Goal: Task Accomplishment & Management: Manage account settings

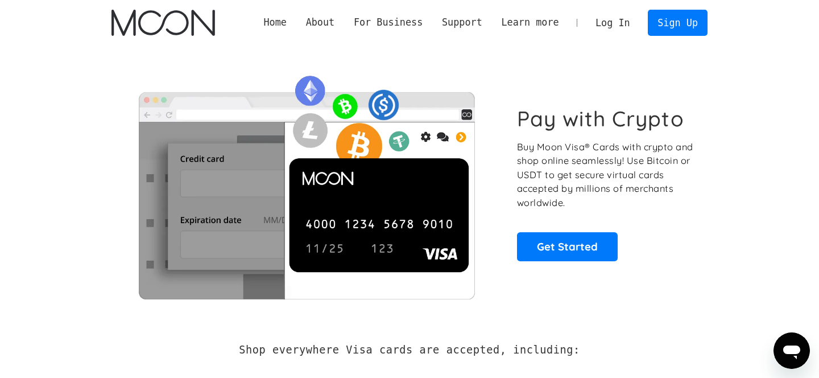
click at [596, 15] on link "Log In" at bounding box center [612, 22] width 53 height 25
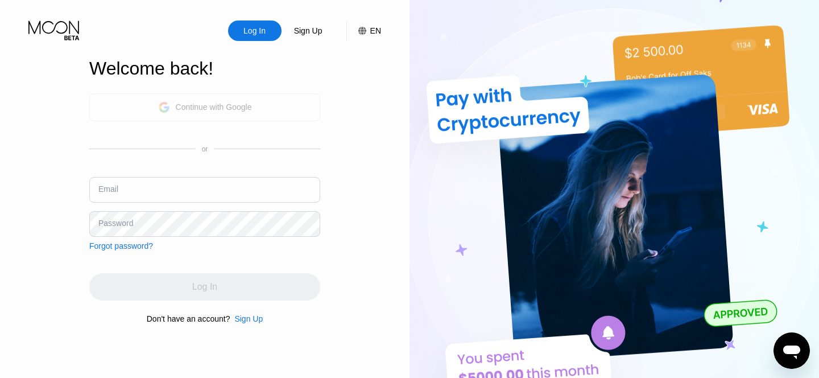
click at [201, 112] on div "Continue with Google" at bounding box center [205, 107] width 94 height 18
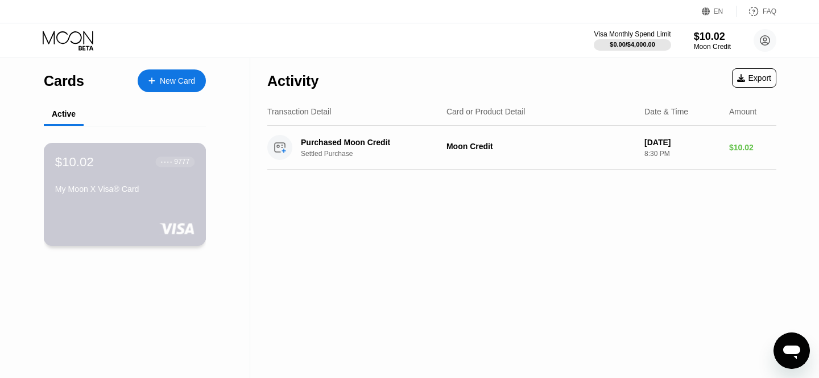
click at [139, 182] on div "$10.02 ● ● ● ● 9777 My Moon X Visa® Card" at bounding box center [124, 176] width 139 height 44
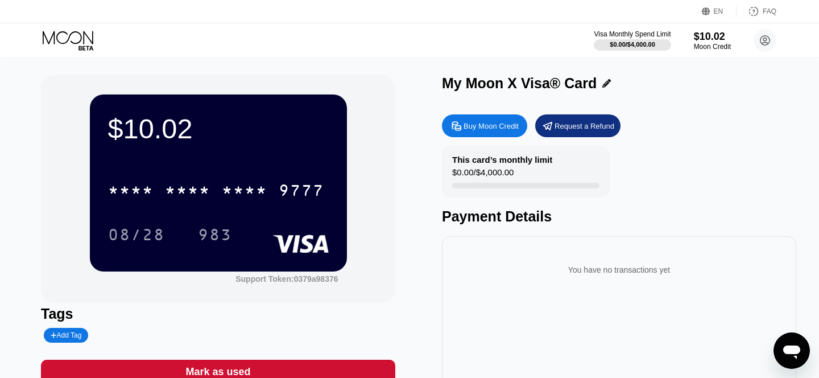
click at [215, 208] on div "* * * * * * * * * * * * 9777 08/28 983" at bounding box center [218, 200] width 221 height 67
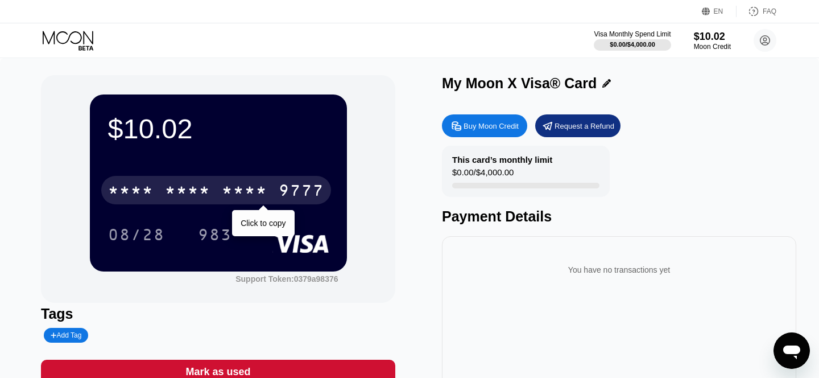
click at [221, 197] on div "* * * * * * * * * * * * 9777" at bounding box center [216, 190] width 230 height 28
click at [245, 185] on div "2861" at bounding box center [245, 192] width 46 height 18
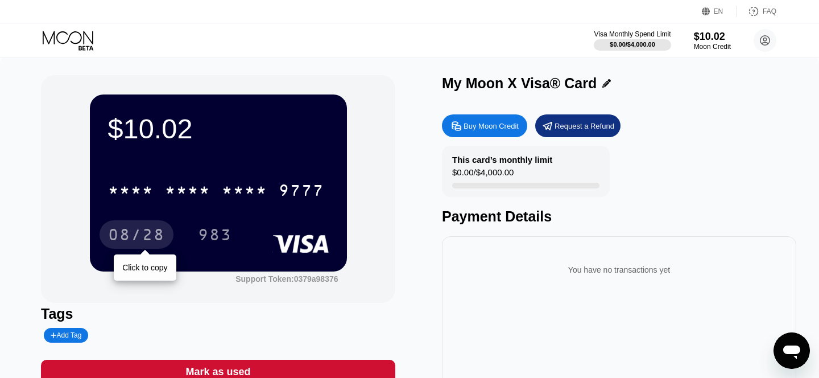
click at [149, 237] on div "08/28" at bounding box center [136, 236] width 57 height 18
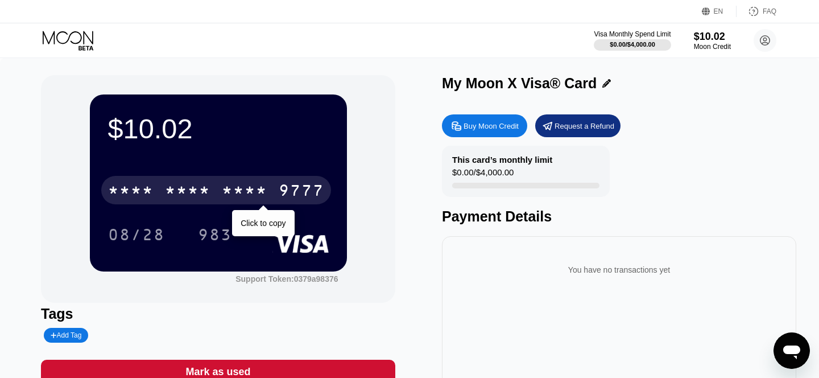
click at [245, 187] on div "* * * *" at bounding box center [245, 192] width 46 height 18
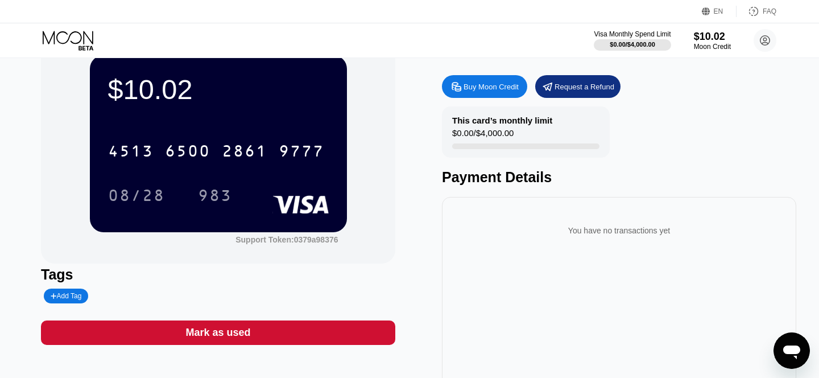
scroll to position [42, 0]
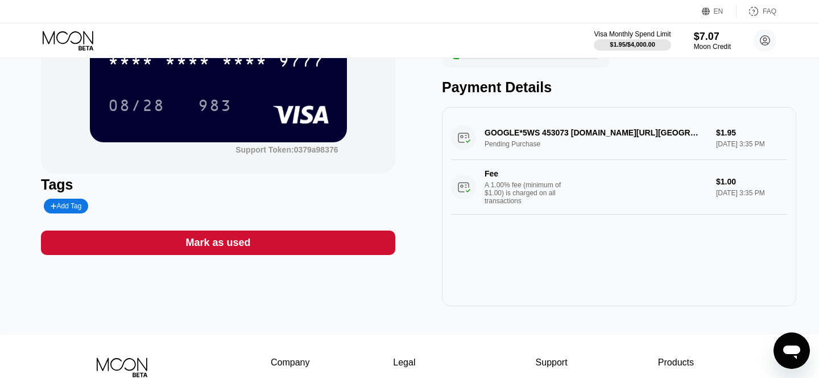
scroll to position [130, 0]
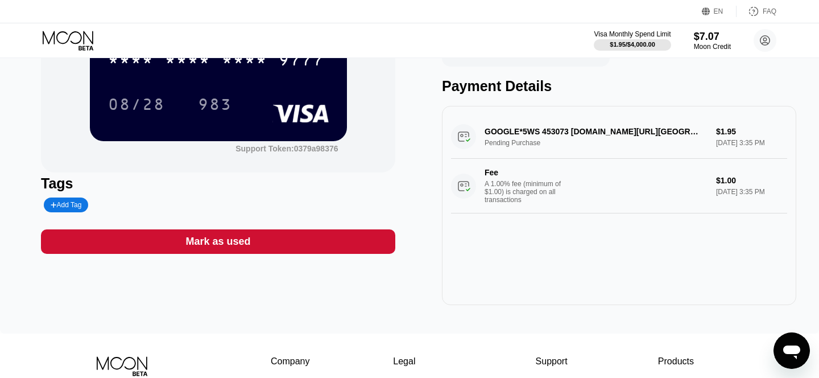
click at [569, 130] on div "GOOGLE*5WS 453073 G.CO/HELPPAY#US Pending Purchase $1.95 Sep 23, 2025 3:35 PM F…" at bounding box center [619, 164] width 336 height 98
